Goal: Task Accomplishment & Management: Complete application form

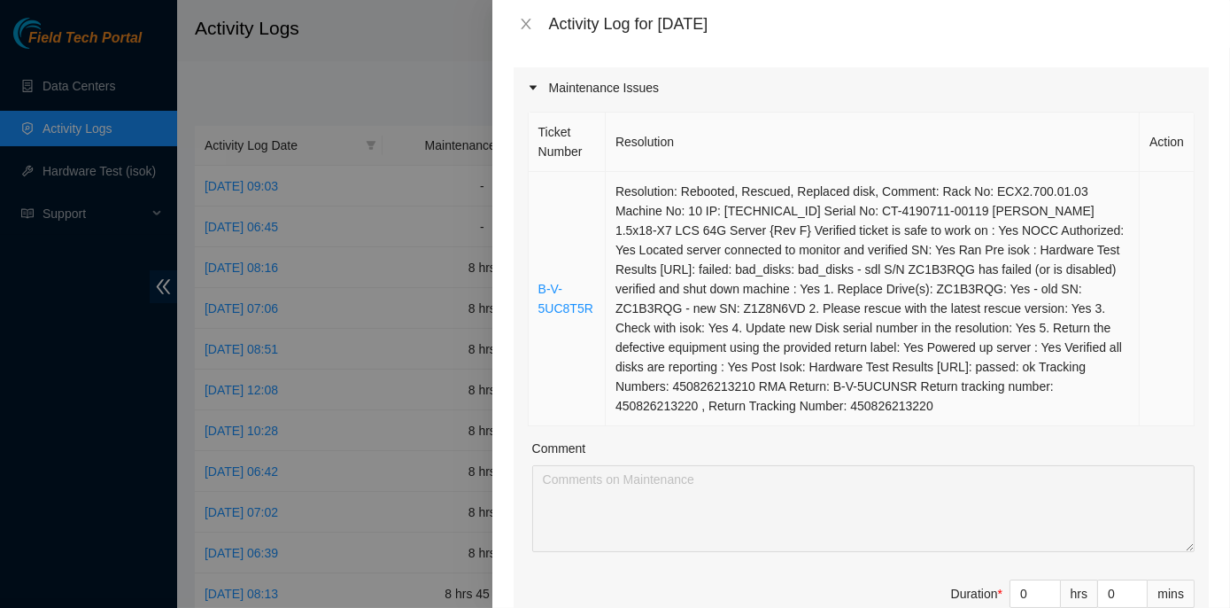
scroll to position [241, 0]
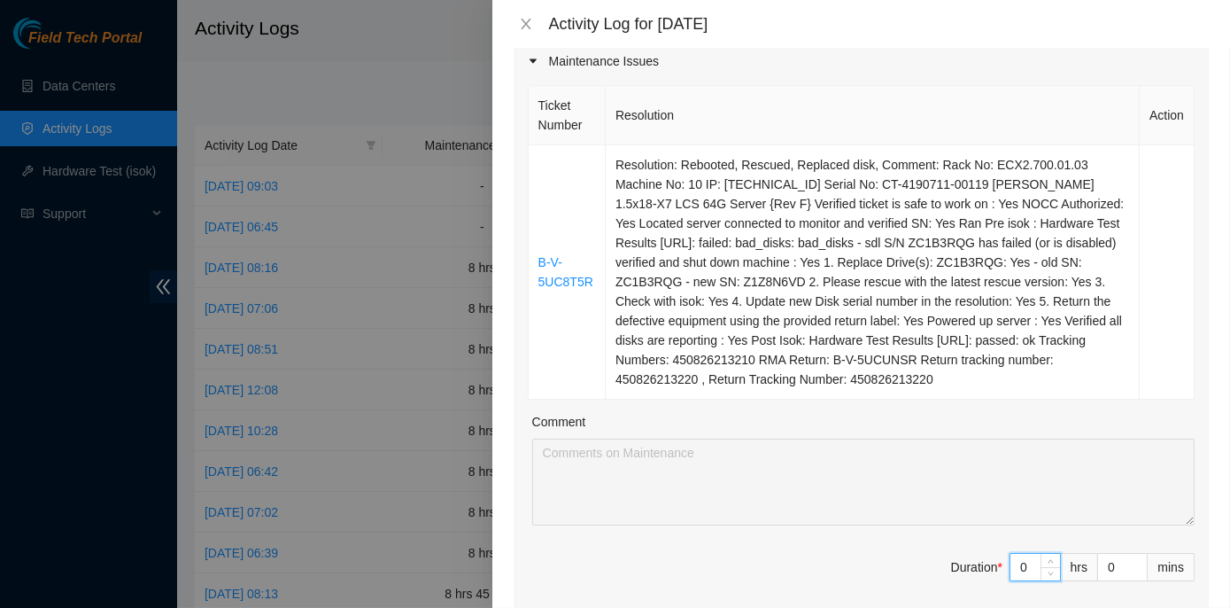
drag, startPoint x: 1025, startPoint y: 562, endPoint x: 996, endPoint y: 566, distance: 28.7
click at [1010, 566] on div "0" at bounding box center [1035, 567] width 51 height 28
type input "8"
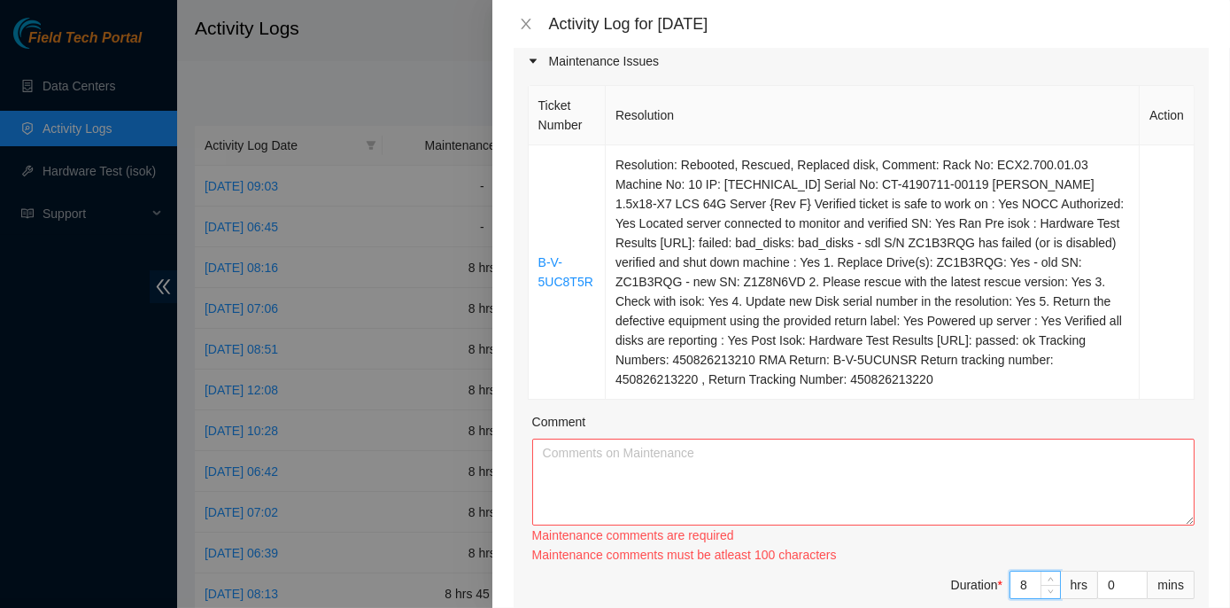
type input "8"
click at [583, 451] on textarea "Comment" at bounding box center [863, 481] width 663 height 87
paste textarea "ECX2- Maintenance Check for inbound shipments for ECX2; received one package 45…"
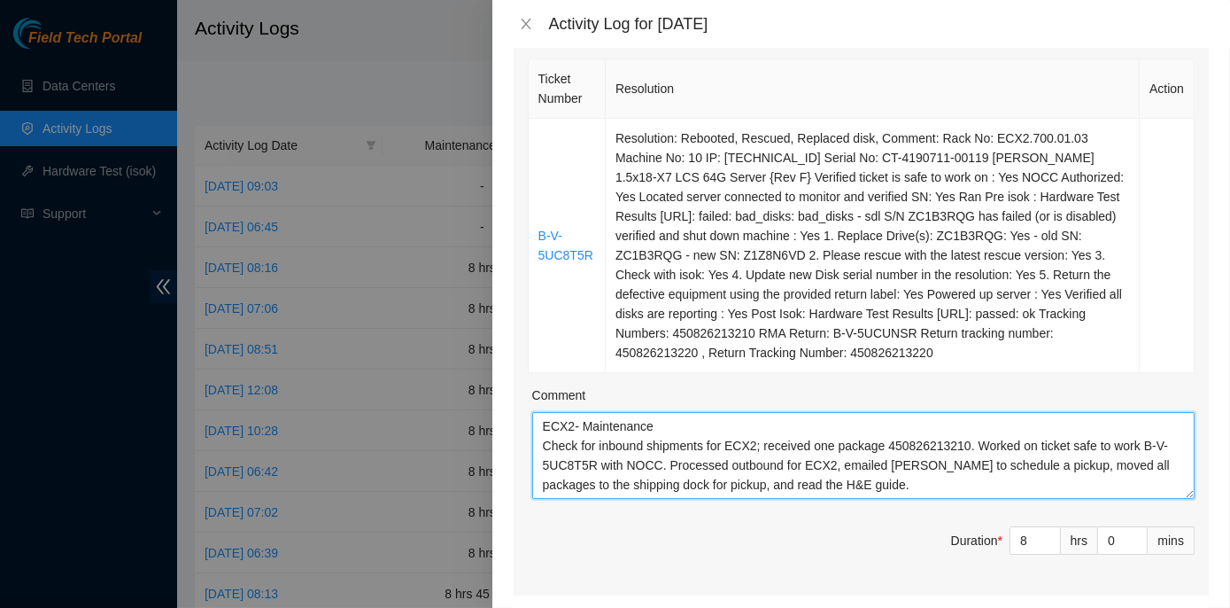
scroll to position [113, 0]
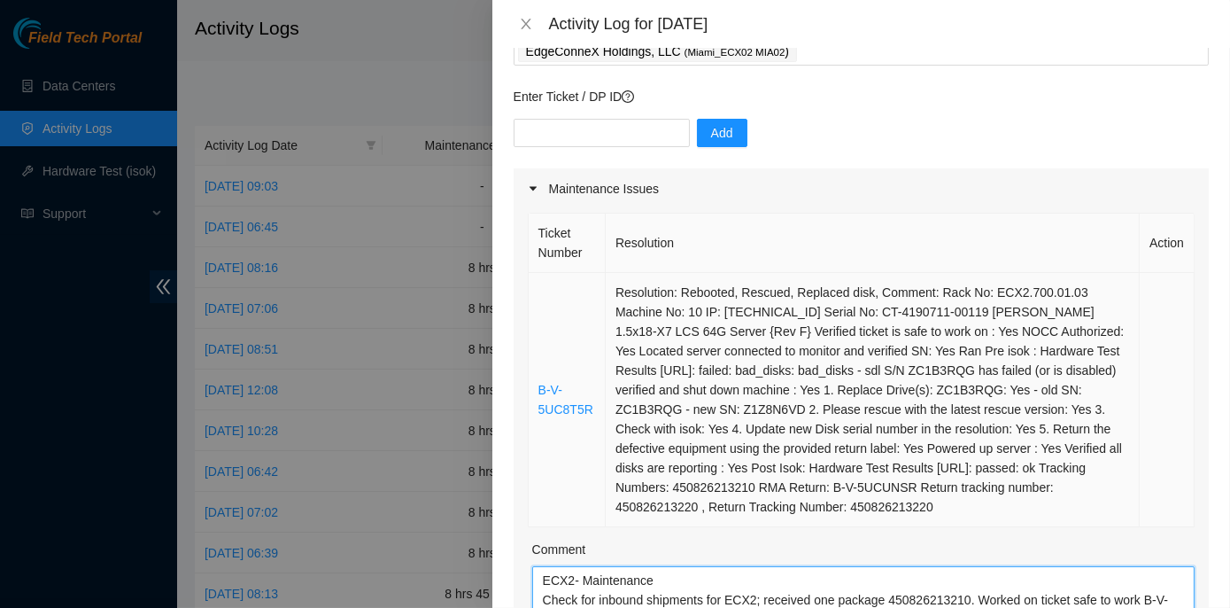
type textarea "ECX2- Maintenance Check for inbound shipments for ECX2; received one package 45…"
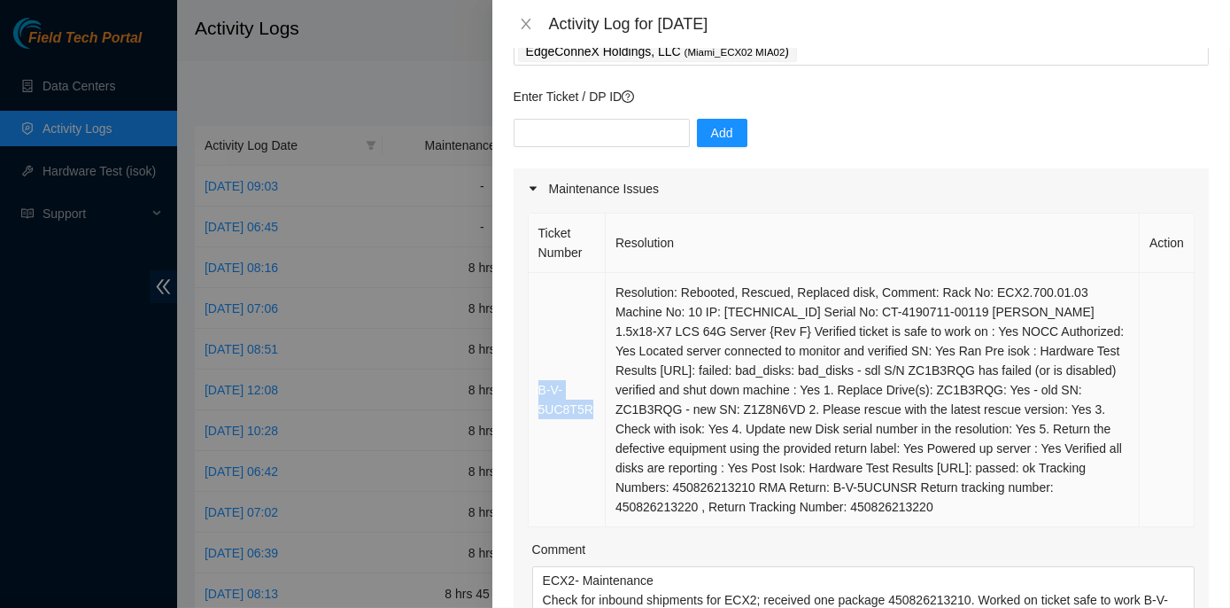
drag, startPoint x: 592, startPoint y: 407, endPoint x: 539, endPoint y: 384, distance: 58.3
click at [539, 384] on td "B-V-5UC8T5R" at bounding box center [567, 400] width 77 height 254
copy link "B-V-5UC8T5R"
click at [604, 125] on input "text" at bounding box center [602, 133] width 176 height 28
paste input "B-V-5UC8T5R"
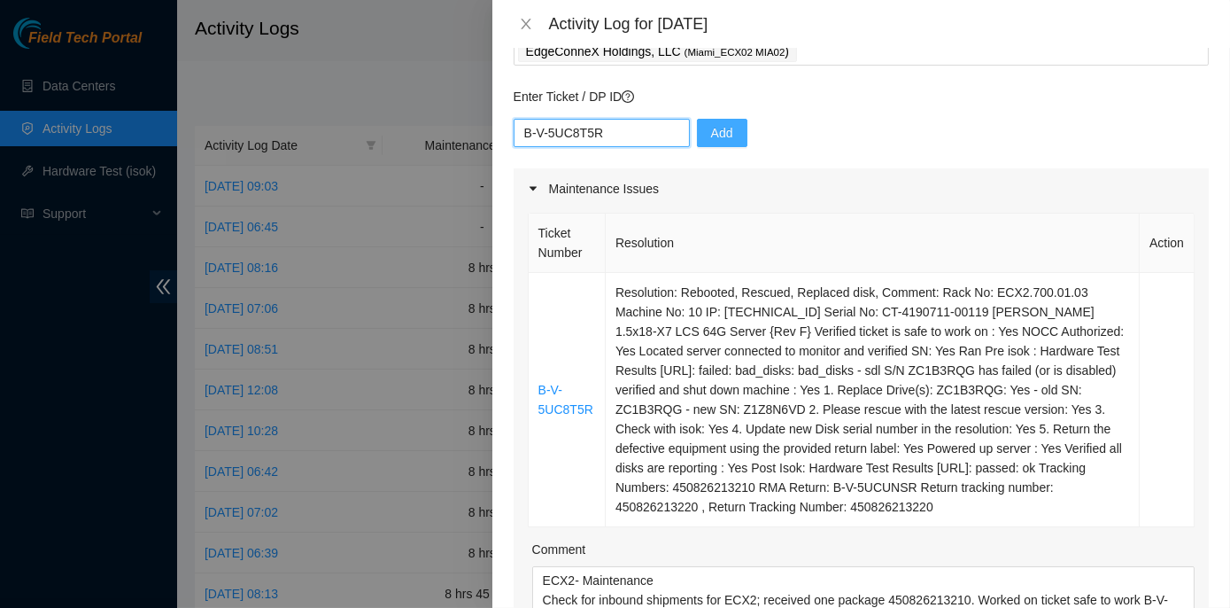
type input "B-V-5UC8T5R"
click at [712, 125] on span "Add" at bounding box center [722, 132] width 22 height 19
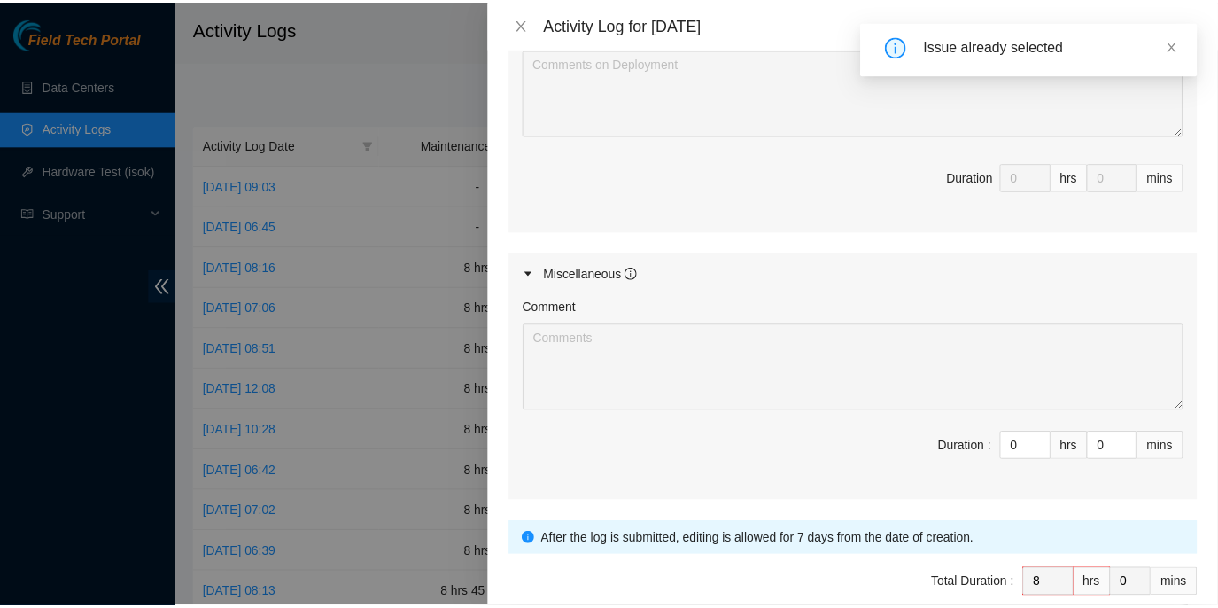
scroll to position [1080, 0]
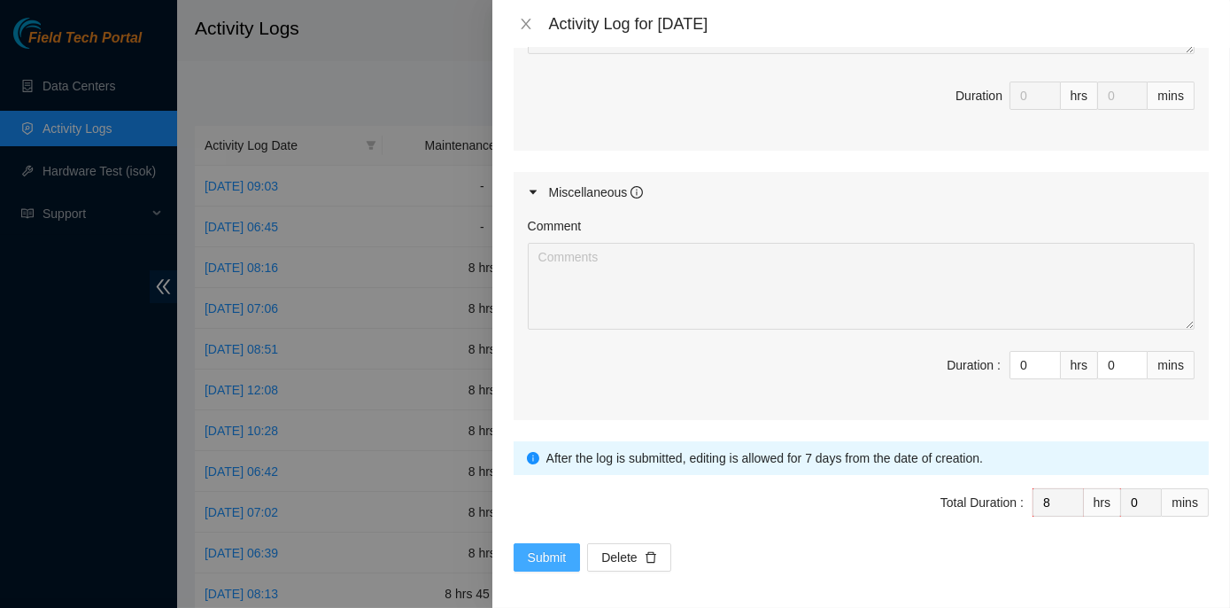
click at [546, 550] on span "Submit" at bounding box center [547, 556] width 39 height 19
